Goal: Task Accomplishment & Management: Complete application form

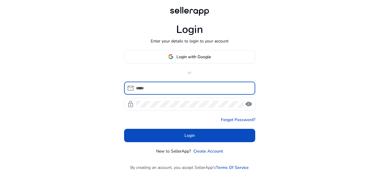
click at [184, 61] on span at bounding box center [189, 56] width 131 height 14
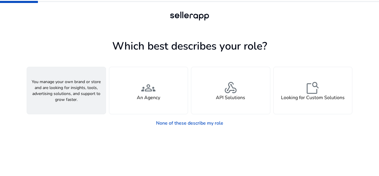
click at [78, 109] on div "person A Seller" at bounding box center [66, 90] width 79 height 47
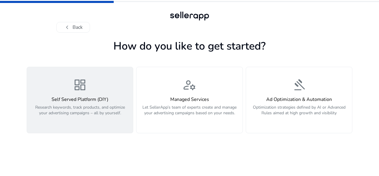
click at [88, 105] on p "Research keywords, track products, and optimize your advertising campaigns – al…" at bounding box center [79, 113] width 99 height 18
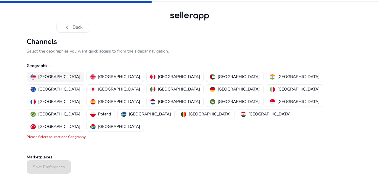
click at [62, 73] on button "[GEOGRAPHIC_DATA]" at bounding box center [55, 76] width 57 height 9
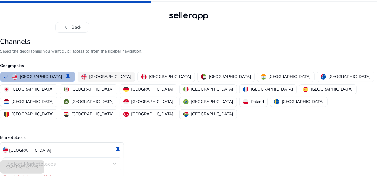
click at [111, 78] on p "[GEOGRAPHIC_DATA]" at bounding box center [110, 76] width 42 height 6
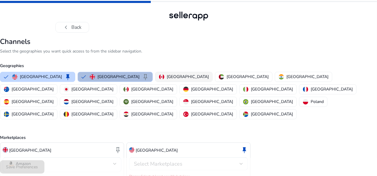
click at [159, 76] on img "button" at bounding box center [161, 76] width 5 height 5
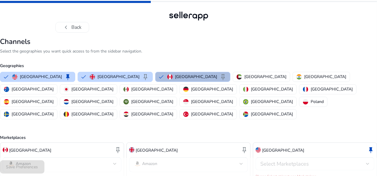
scroll to position [15, 0]
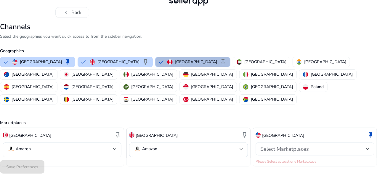
click at [290, 142] on div "Select Marketplaces" at bounding box center [314, 148] width 109 height 13
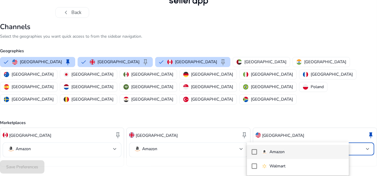
click at [277, 153] on p "Amazon" at bounding box center [276, 151] width 15 height 7
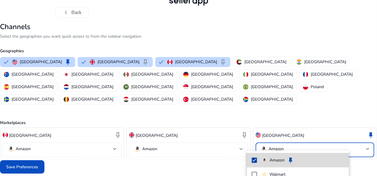
scroll to position [8, 0]
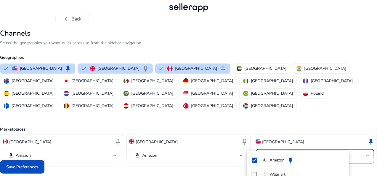
click at [211, 157] on div at bounding box center [188, 88] width 377 height 176
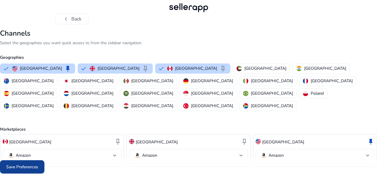
click at [38, 167] on span "Save Preferences" at bounding box center [22, 166] width 32 height 6
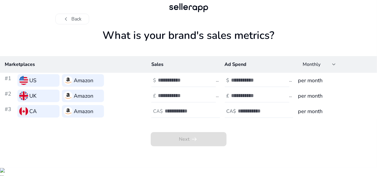
scroll to position [0, 0]
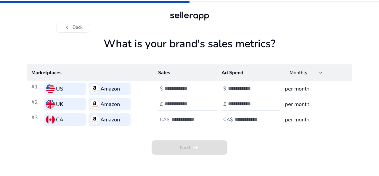
click at [180, 91] on input "number" at bounding box center [185, 88] width 40 height 7
type input "*"
click at [234, 89] on input "number" at bounding box center [248, 88] width 40 height 7
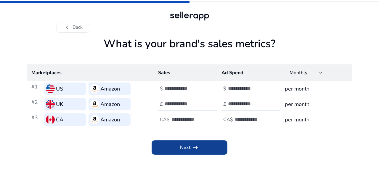
type input "*"
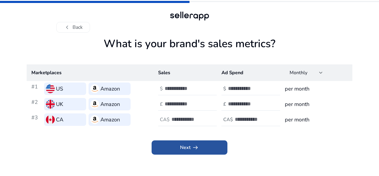
click at [198, 144] on span "arrow_right_alt" at bounding box center [195, 147] width 7 height 7
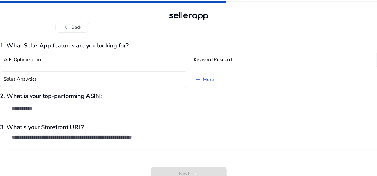
click at [108, 98] on h3 "2. What is your top-performing ASIN?" at bounding box center [188, 95] width 377 height 7
click at [103, 107] on div "2. What is your top-performing ASIN?" at bounding box center [188, 106] width 377 height 29
click at [206, 84] on link "add More" at bounding box center [204, 79] width 29 height 17
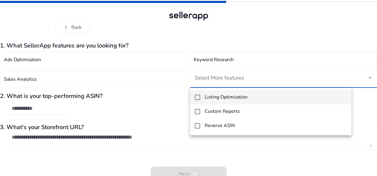
click at [193, 142] on div at bounding box center [188, 88] width 377 height 176
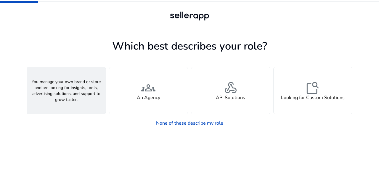
click at [98, 89] on div "person A Seller" at bounding box center [66, 90] width 79 height 47
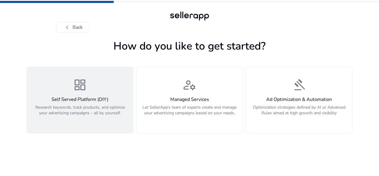
click at [104, 104] on p "Research keywords, track products, and optimize your advertising campaigns – al…" at bounding box center [79, 113] width 99 height 18
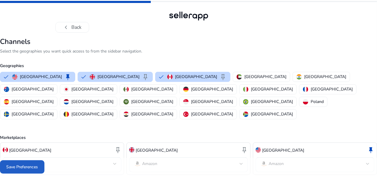
click at [44, 173] on span at bounding box center [22, 167] width 44 height 14
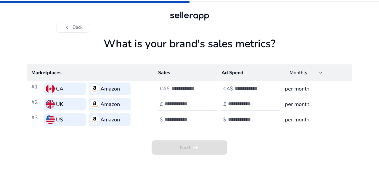
click at [178, 90] on input "number" at bounding box center [191, 88] width 40 height 7
type input "*"
click at [182, 106] on input "number" at bounding box center [185, 103] width 40 height 7
type input "*"
click at [185, 119] on input "number" at bounding box center [185, 119] width 40 height 7
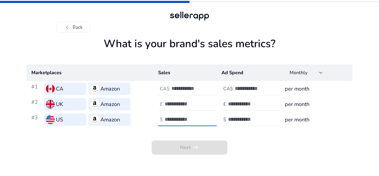
type input "*"
click at [238, 87] on input "number" at bounding box center [255, 88] width 40 height 7
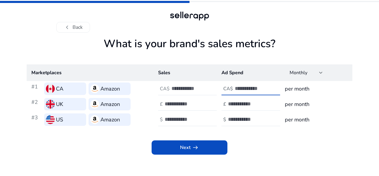
type input "*"
click at [237, 104] on input "number" at bounding box center [248, 103] width 40 height 7
type input "*"
click at [239, 118] on input "number" at bounding box center [248, 119] width 40 height 7
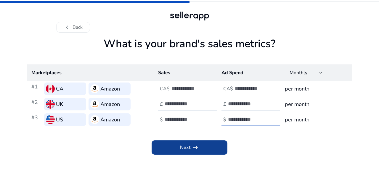
type input "*"
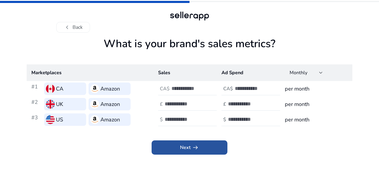
click at [195, 149] on span "arrow_right_alt" at bounding box center [195, 147] width 7 height 7
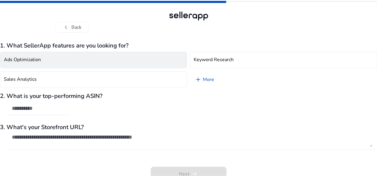
click at [122, 57] on button "Ads Optimization" at bounding box center [93, 60] width 187 height 17
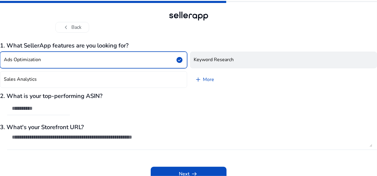
click at [209, 60] on h4 "Keyword Research" at bounding box center [214, 60] width 40 height 6
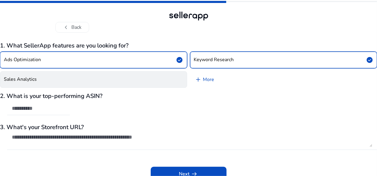
click at [123, 73] on button "Sales Analytics" at bounding box center [93, 79] width 187 height 17
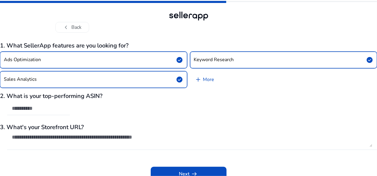
click at [139, 58] on button "Ads Optimization check_circle" at bounding box center [93, 60] width 187 height 17
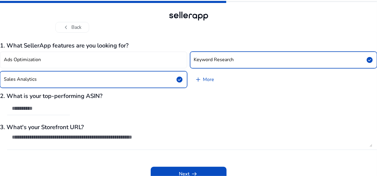
click at [102, 104] on div "2. What is your top-performing ASIN?" at bounding box center [188, 106] width 377 height 29
click at [102, 107] on div "2. What is your top-performing ASIN?" at bounding box center [188, 106] width 377 height 29
click at [65, 109] on input "text" at bounding box center [38, 108] width 53 height 7
paste input "**********"
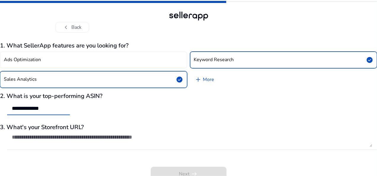
click at [44, 109] on input "**********" at bounding box center [38, 108] width 53 height 7
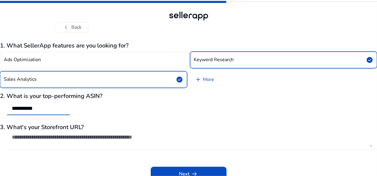
type input "**********"
click at [104, 138] on textarea at bounding box center [192, 140] width 360 height 13
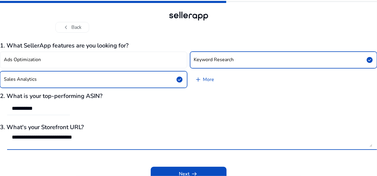
type textarea "**********"
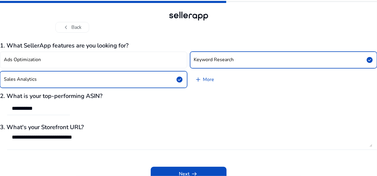
click at [140, 160] on div "Next arrow_right_alt" at bounding box center [188, 169] width 377 height 22
click at [167, 172] on span at bounding box center [189, 173] width 76 height 14
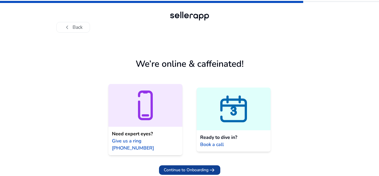
click at [186, 166] on span "Continue to Onboarding" at bounding box center [186, 169] width 45 height 6
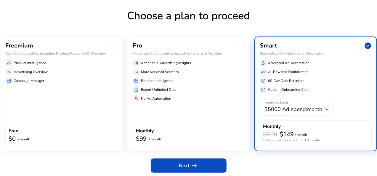
scroll to position [31, 0]
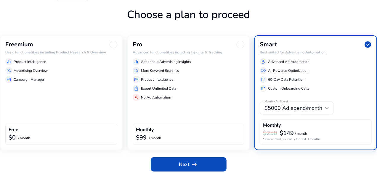
click at [91, 109] on div "Freemium Basic functionalities including Product Research & Overview equalizer …" at bounding box center [61, 92] width 123 height 115
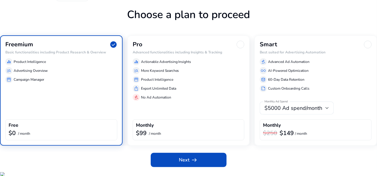
scroll to position [27, 0]
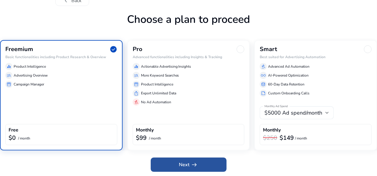
click at [163, 166] on span at bounding box center [189, 164] width 76 height 14
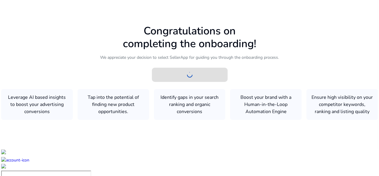
scroll to position [0, 0]
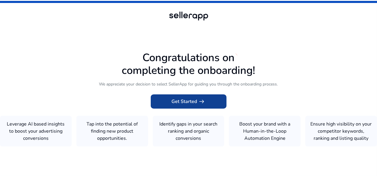
click at [196, 99] on span "Get Started arrow_right_alt" at bounding box center [189, 101] width 34 height 7
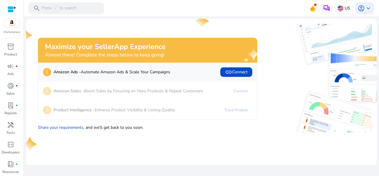
click at [287, 68] on img at bounding box center [341, 78] width 110 height 54
